Goal: Task Accomplishment & Management: Complete application form

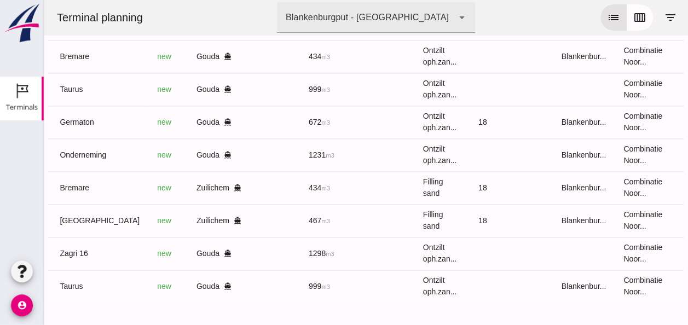
scroll to position [0, 293]
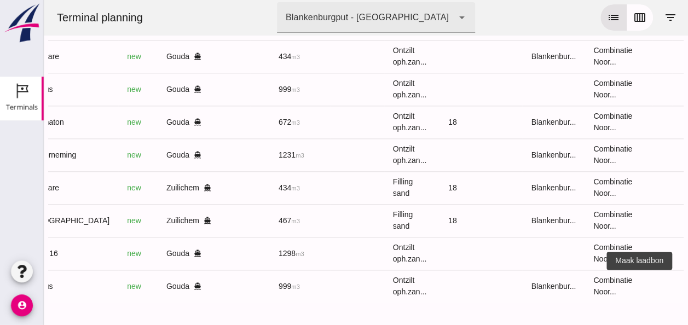
click at [687, 281] on icon "receipt_long" at bounding box center [692, 286] width 10 height 10
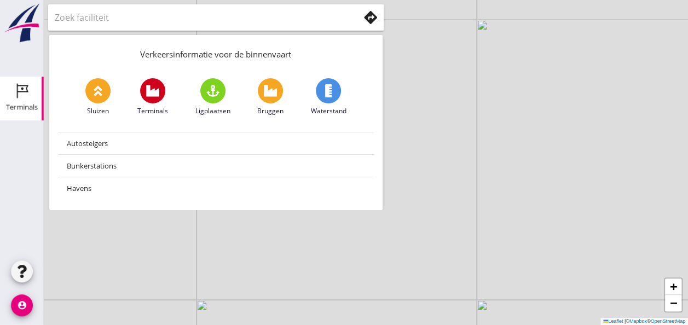
click at [22, 94] on icon "Terminals" at bounding box center [22, 91] width 18 height 18
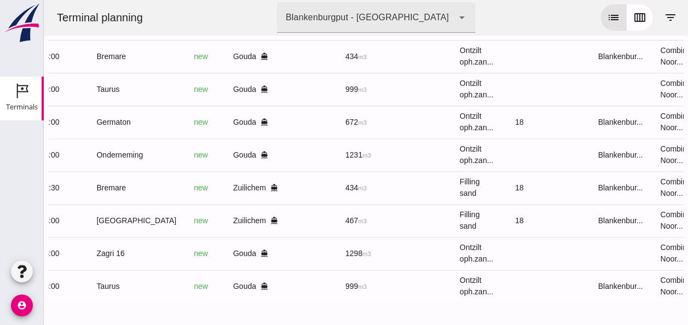
scroll to position [0, 293]
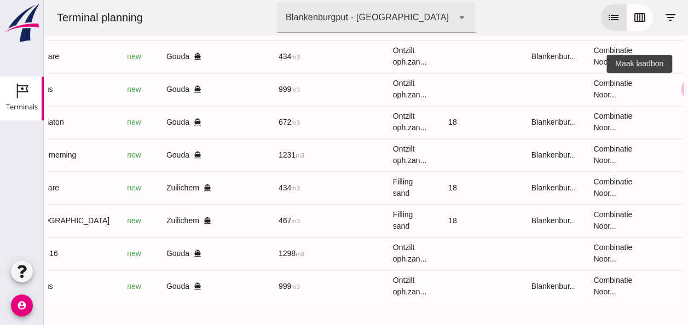
click at [687, 84] on icon "receipt_long" at bounding box center [692, 89] width 10 height 10
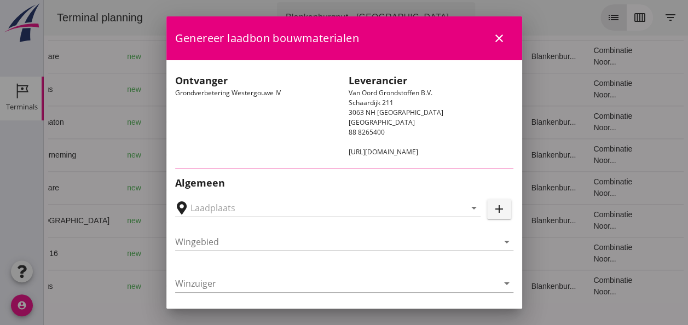
type input "Loswal Fa. J. Bos&Zonen, [GEOGRAPHIC_DATA]"
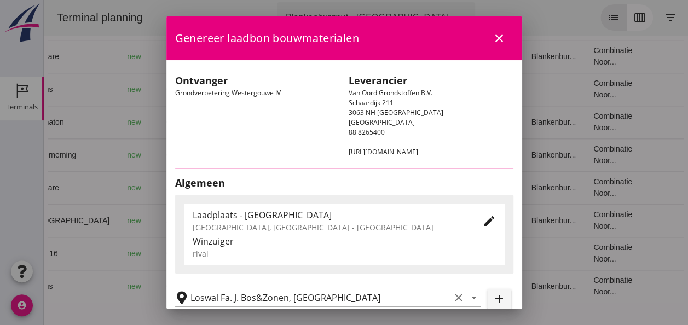
type input "Taurus"
type input "Rianne"
type input "999"
type input "Ontzilt oph.zand [75] (6120)"
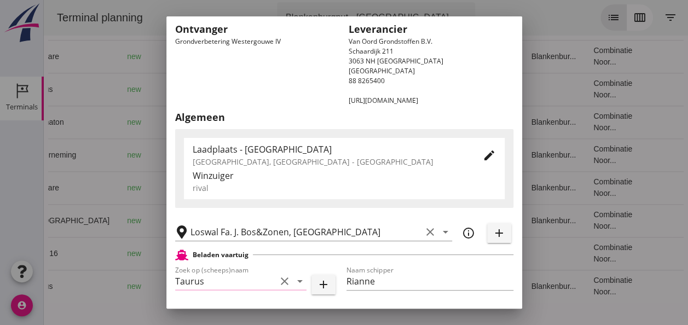
scroll to position [164, 0]
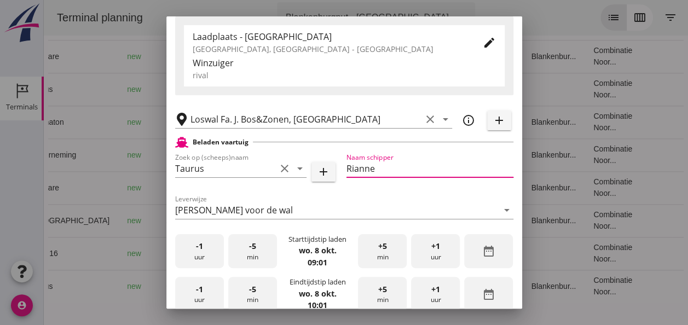
click at [379, 170] on input "Rianne" at bounding box center [430, 169] width 167 height 18
type input "R"
type input "[PERSON_NAME]"
type input "999"
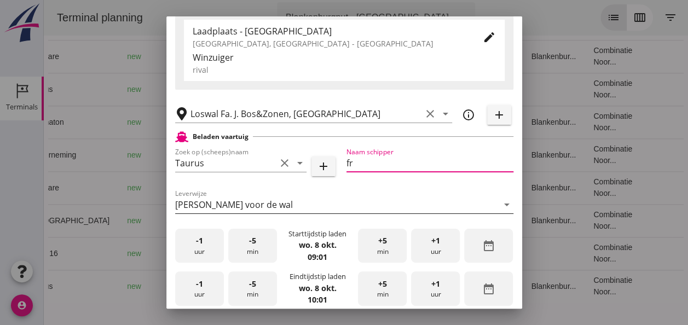
type input "f"
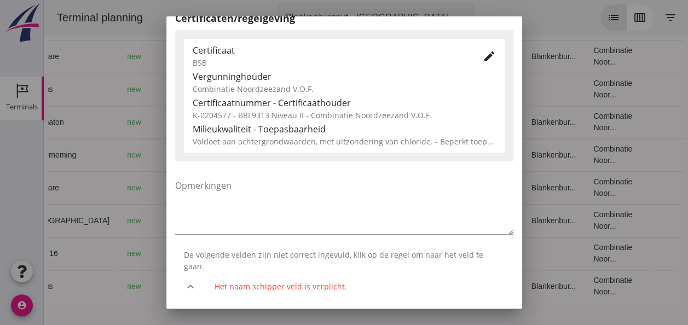
scroll to position [619, 0]
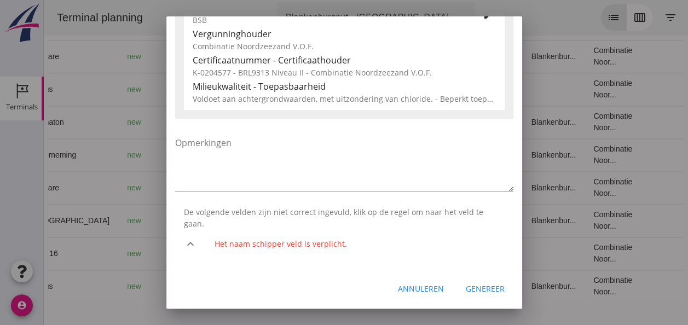
click at [411, 291] on div "Annuleren" at bounding box center [421, 288] width 46 height 11
